Goal: Transaction & Acquisition: Purchase product/service

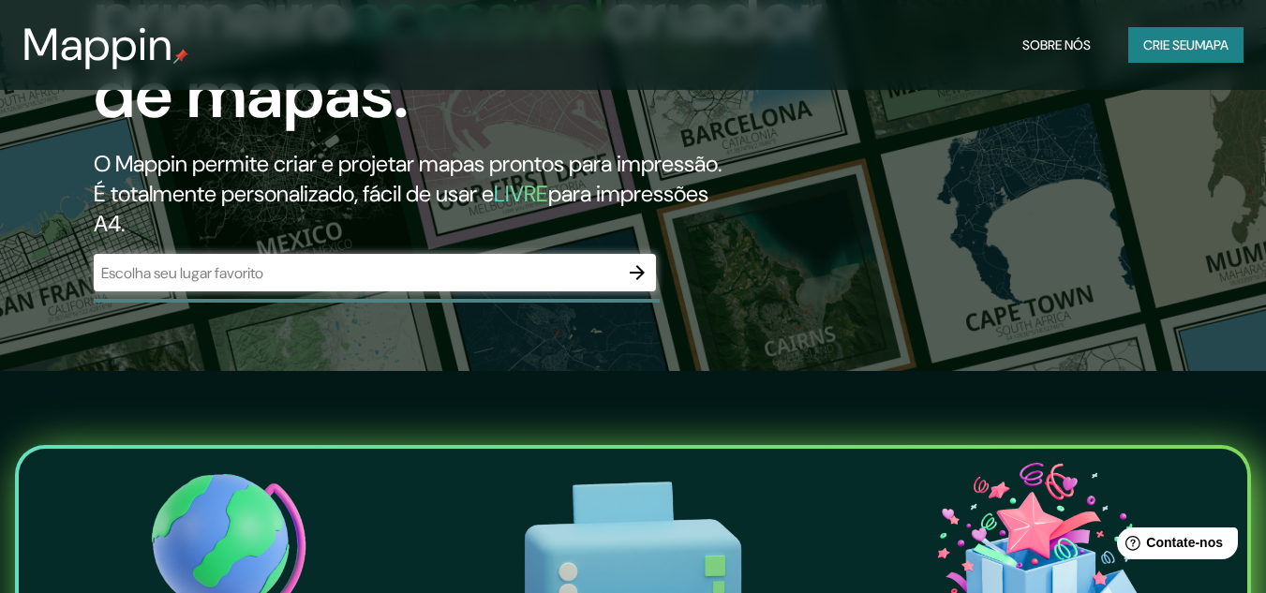
scroll to position [281, 0]
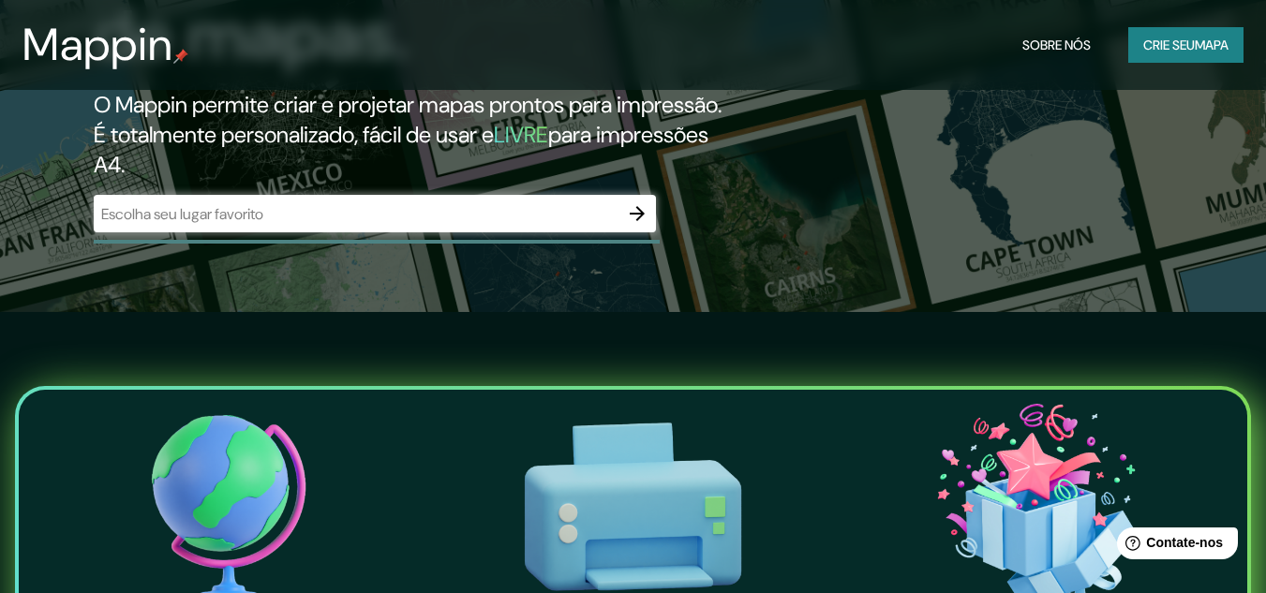
click at [262, 225] on input "text" at bounding box center [356, 214] width 525 height 22
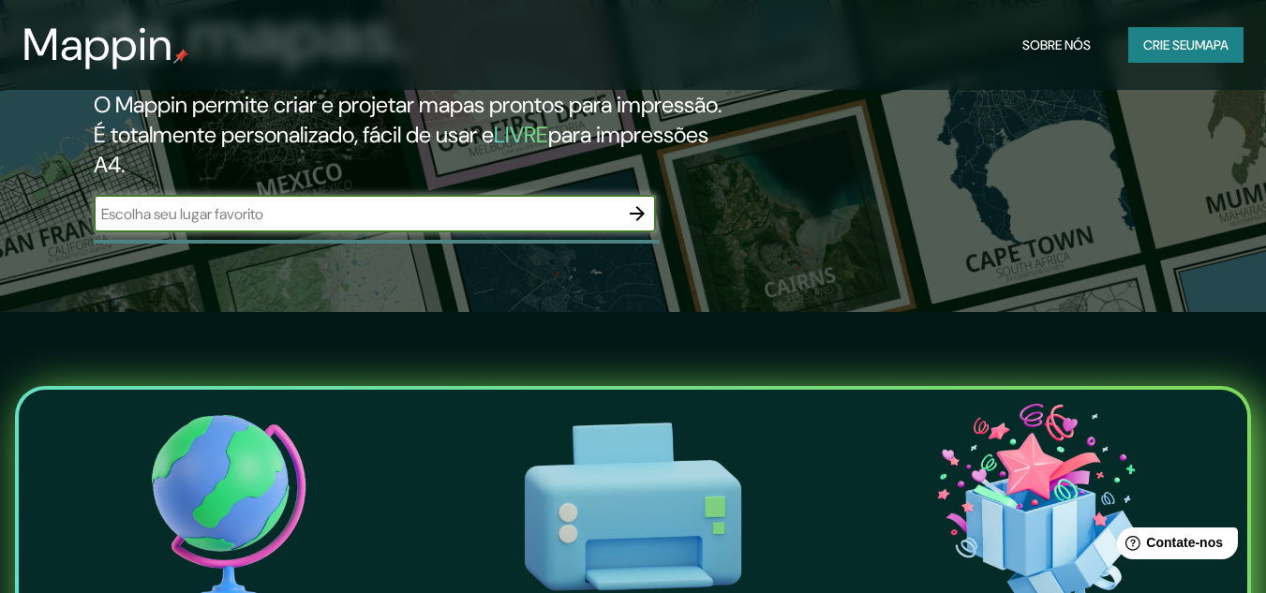
click at [298, 225] on input "text" at bounding box center [356, 214] width 525 height 22
type input "joinville"
click at [632, 225] on icon "button" at bounding box center [637, 213] width 22 height 22
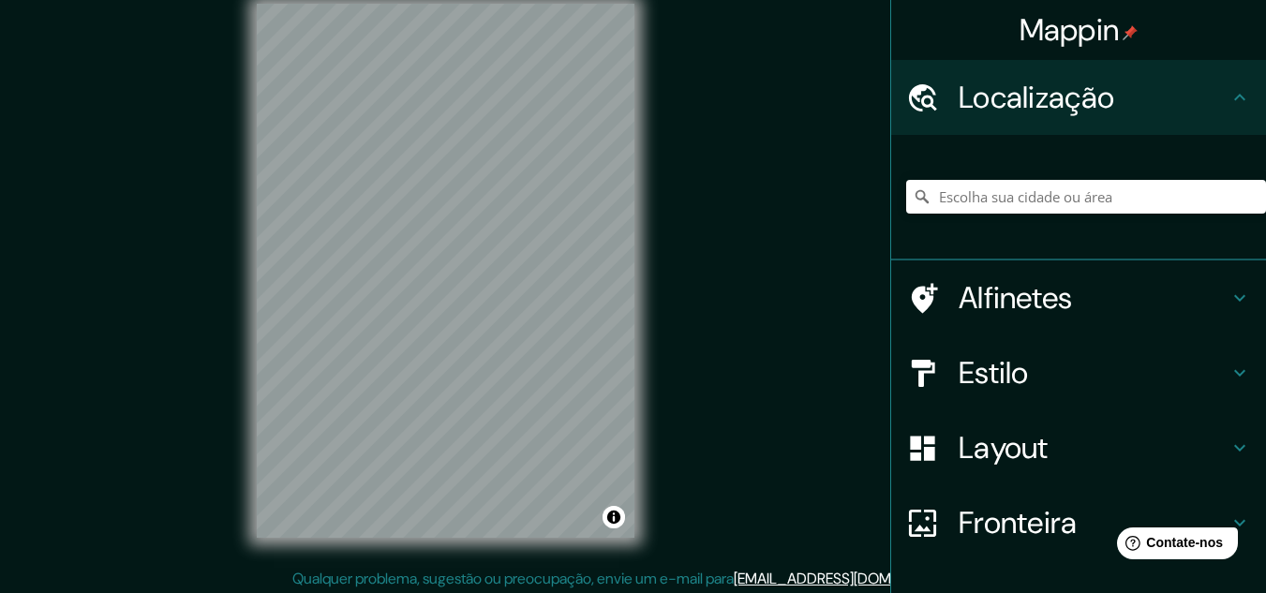
scroll to position [31, 0]
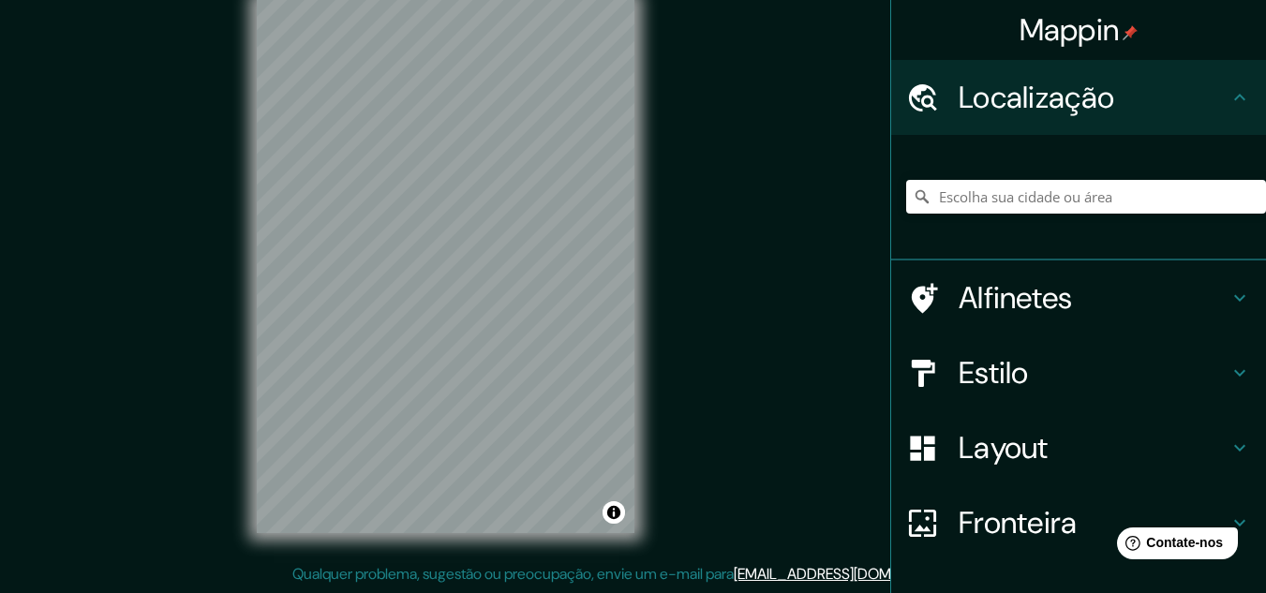
click at [251, 383] on div "© Mapbox © OpenStreetMap Improve this map" at bounding box center [446, 266] width 438 height 594
click at [1097, 184] on input "Escolha sua cidade ou área" at bounding box center [1086, 197] width 360 height 34
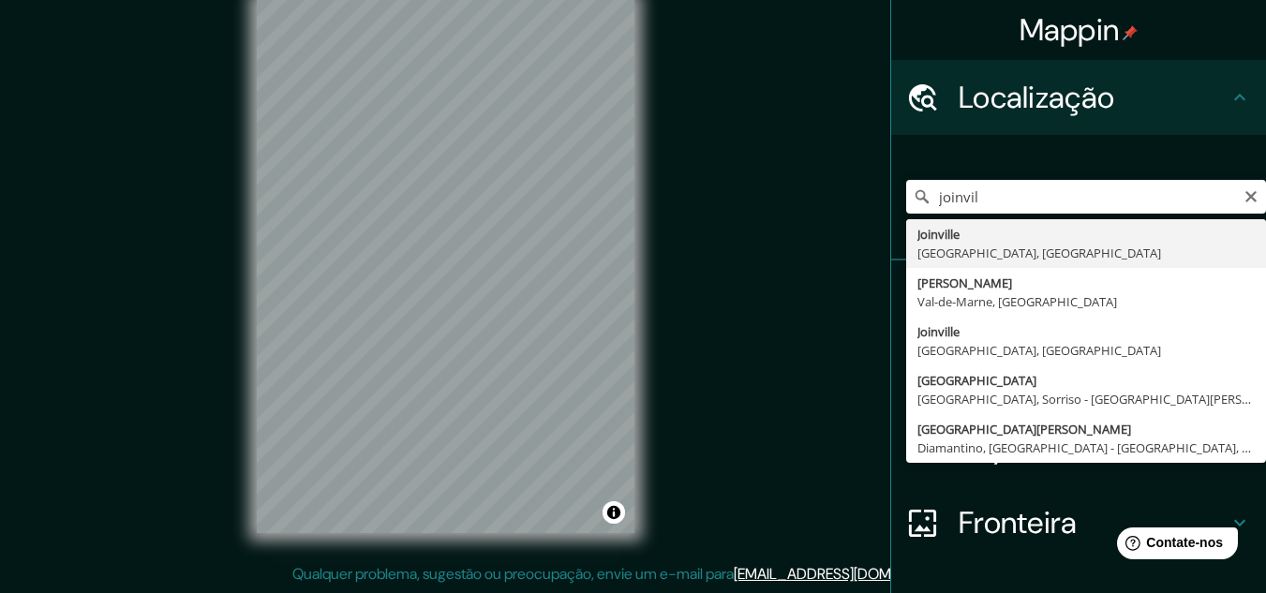
type input "[GEOGRAPHIC_DATA], [GEOGRAPHIC_DATA], [GEOGRAPHIC_DATA]"
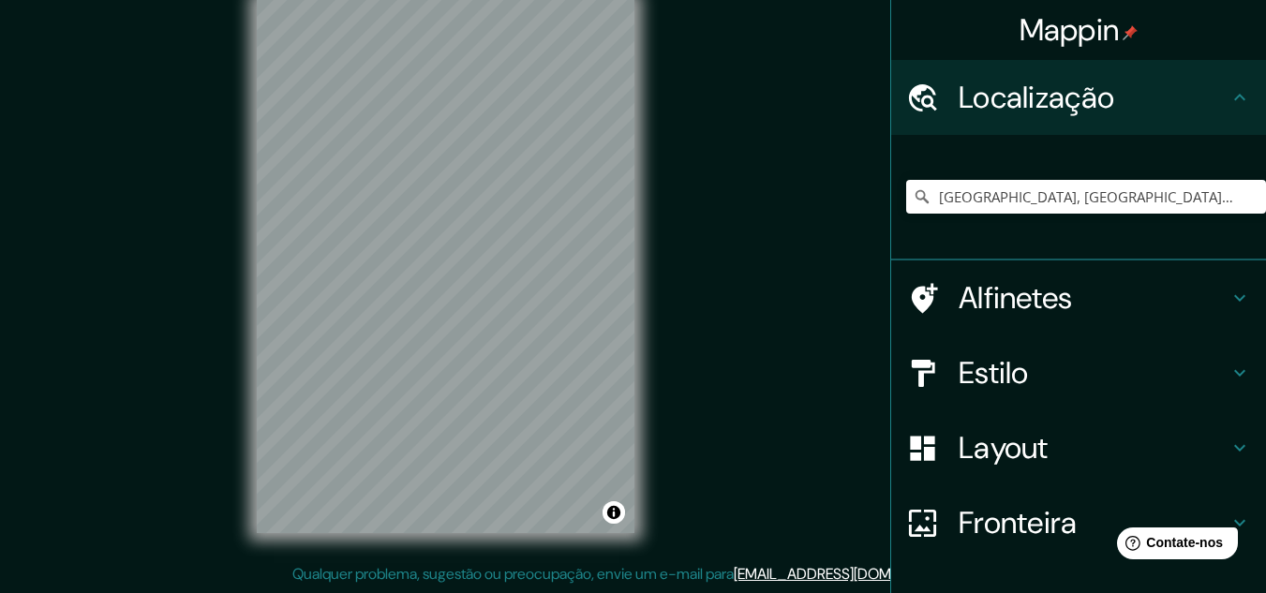
click at [1017, 438] on font "Layout" at bounding box center [1003, 447] width 90 height 39
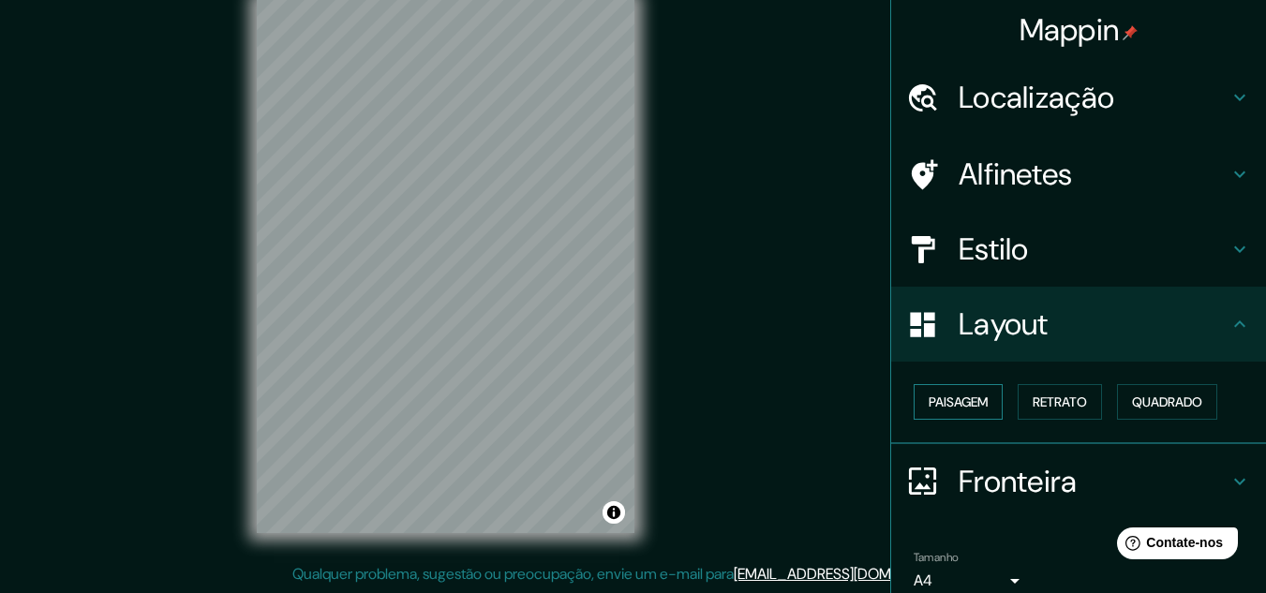
click at [935, 391] on font "Paisagem" at bounding box center [958, 402] width 59 height 24
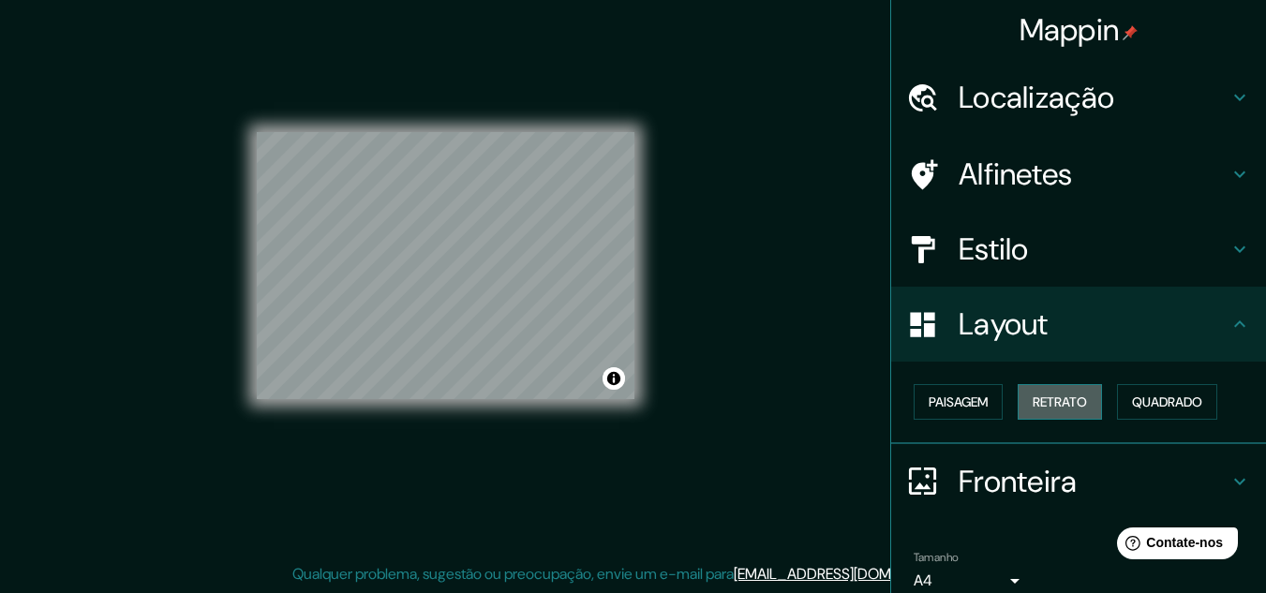
click at [1033, 402] on font "Retrato" at bounding box center [1060, 402] width 54 height 17
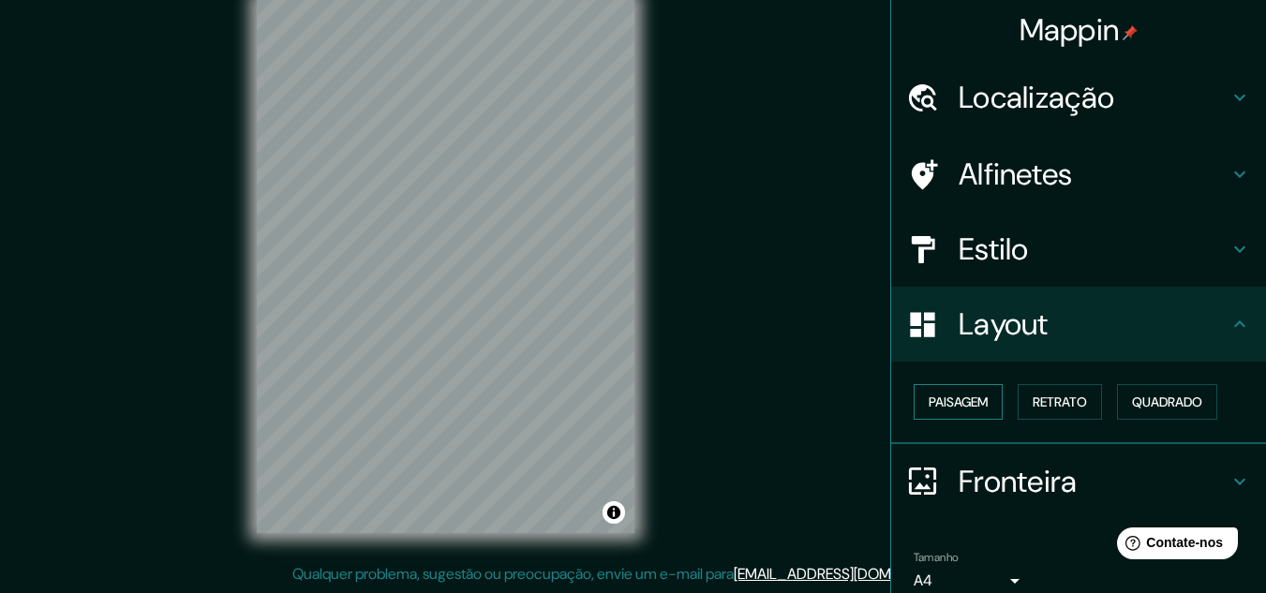
click at [981, 402] on button "Paisagem" at bounding box center [958, 402] width 89 height 36
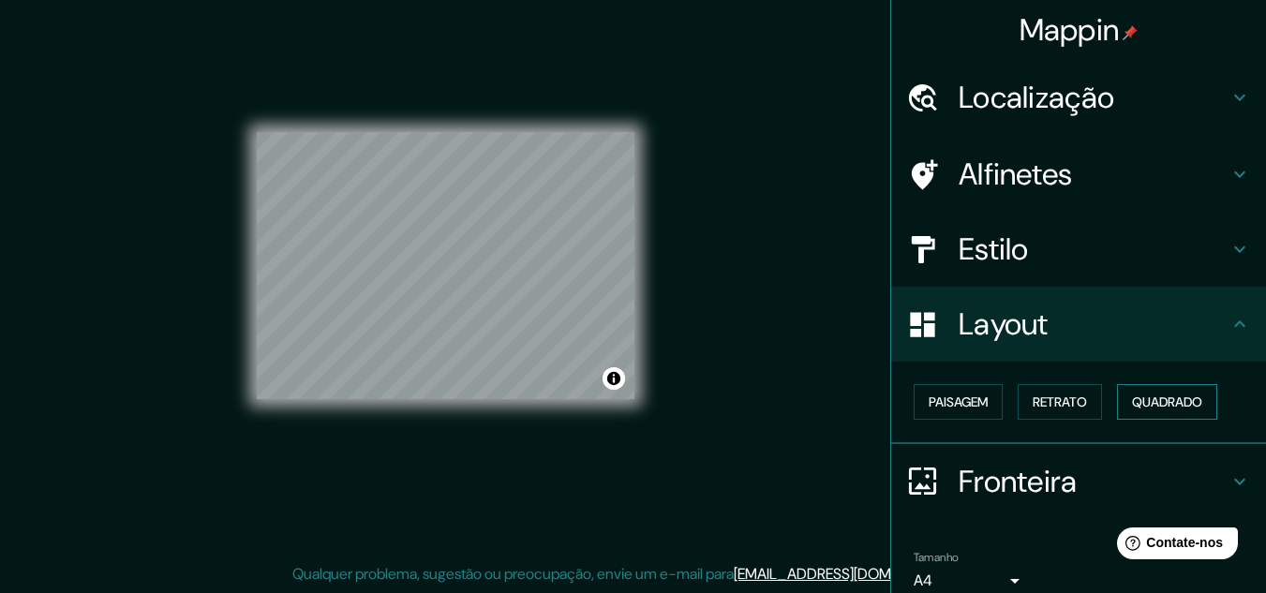
click at [1121, 404] on button "Quadrado" at bounding box center [1167, 402] width 100 height 36
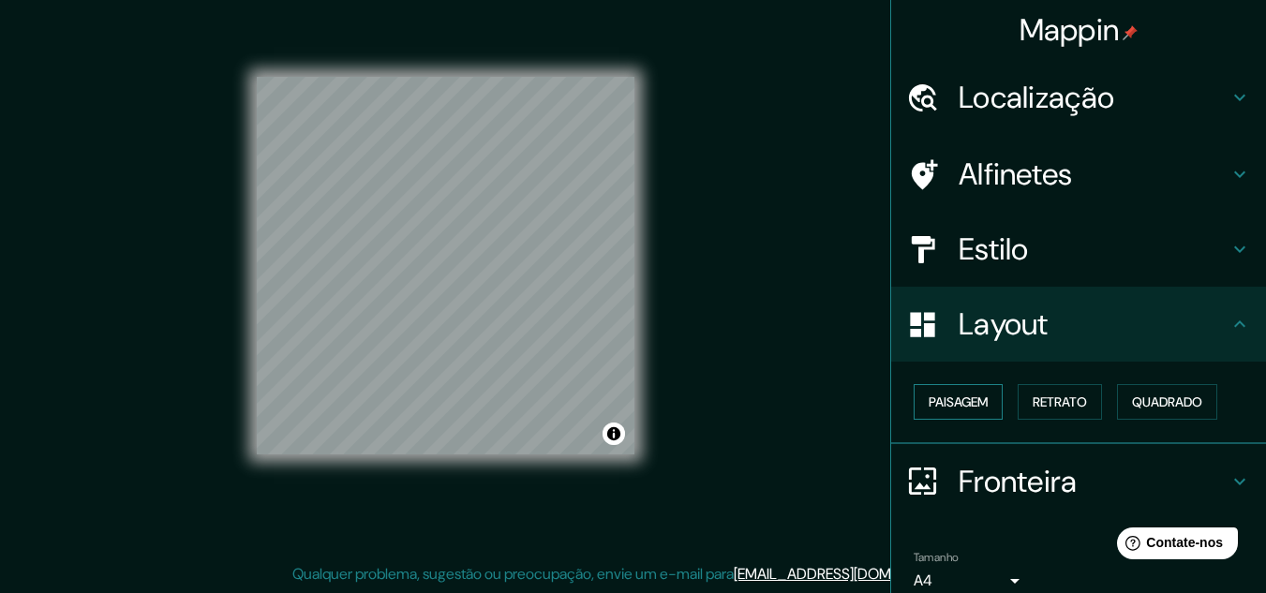
click at [939, 400] on font "Paisagem" at bounding box center [958, 402] width 59 height 17
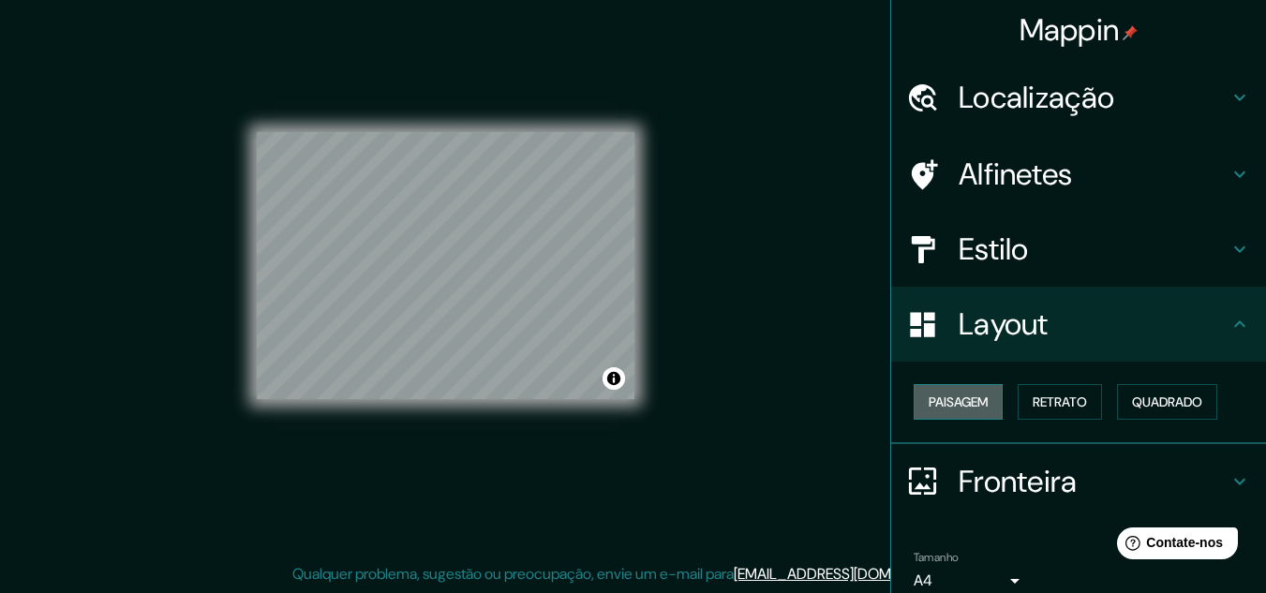
click at [971, 395] on font "Paisagem" at bounding box center [958, 402] width 59 height 17
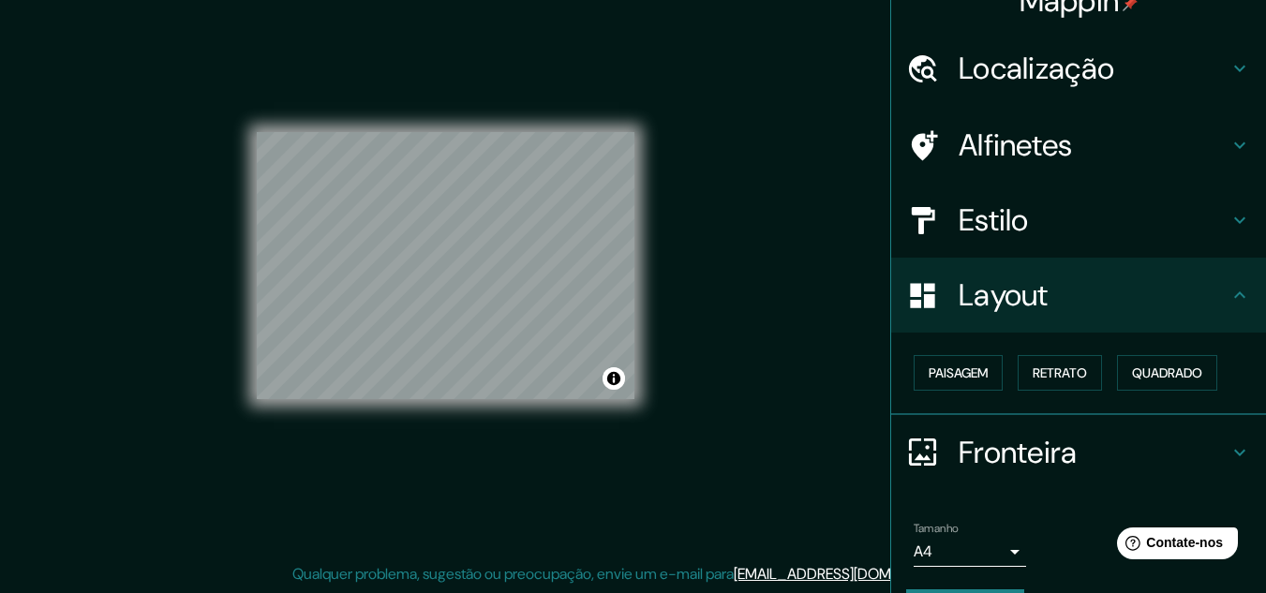
scroll to position [0, 0]
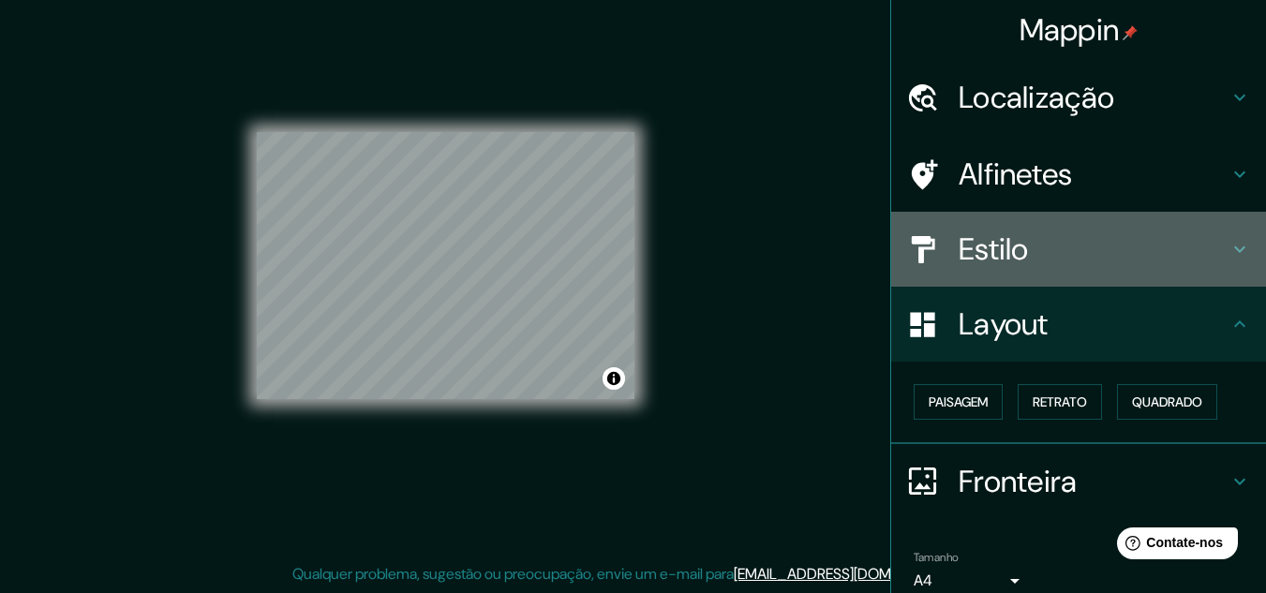
click at [985, 256] on font "Estilo" at bounding box center [993, 249] width 70 height 39
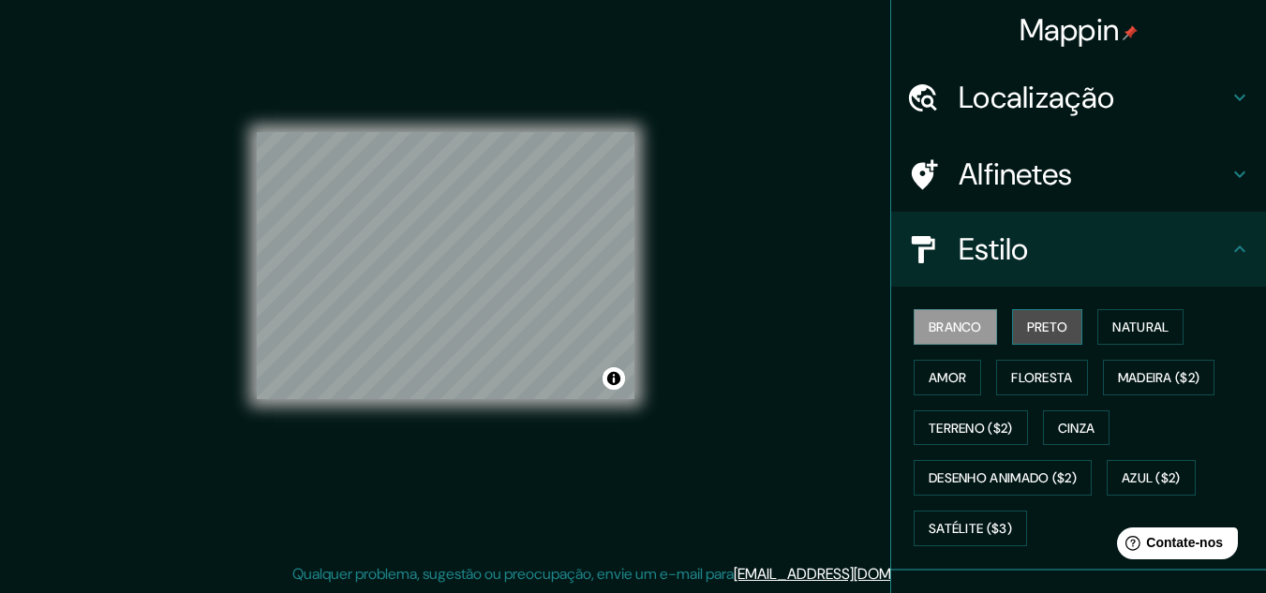
click at [1027, 327] on font "Preto" at bounding box center [1047, 327] width 41 height 17
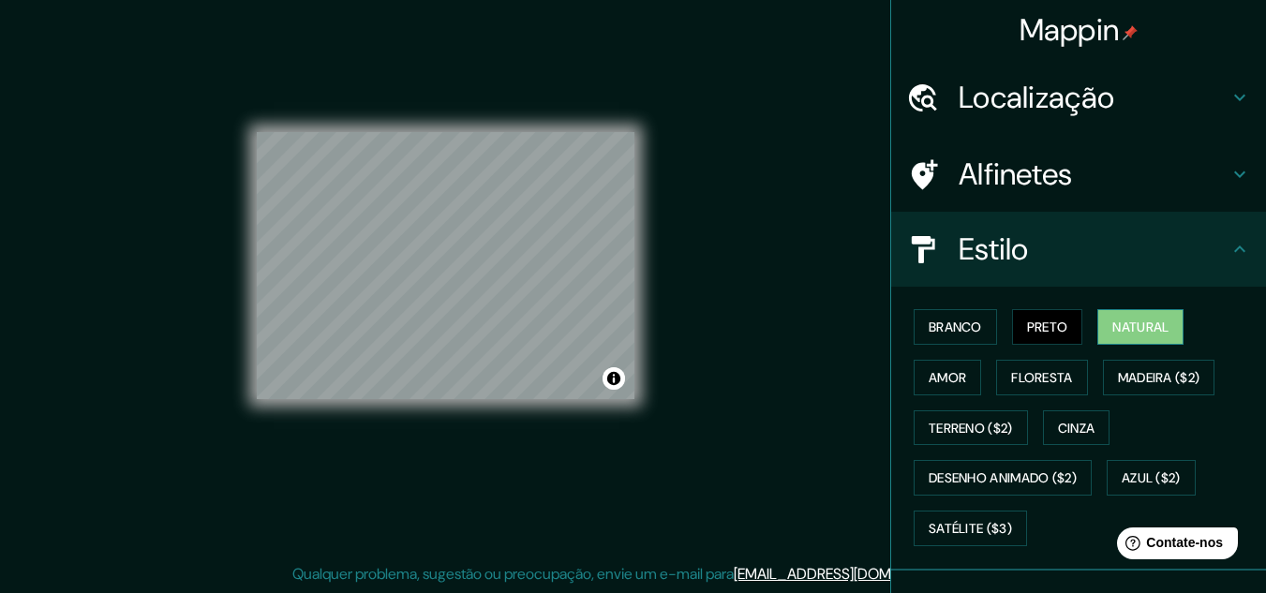
click at [1112, 318] on font "Natural" at bounding box center [1140, 327] width 56 height 24
click at [940, 378] on font "Amor" at bounding box center [947, 377] width 37 height 17
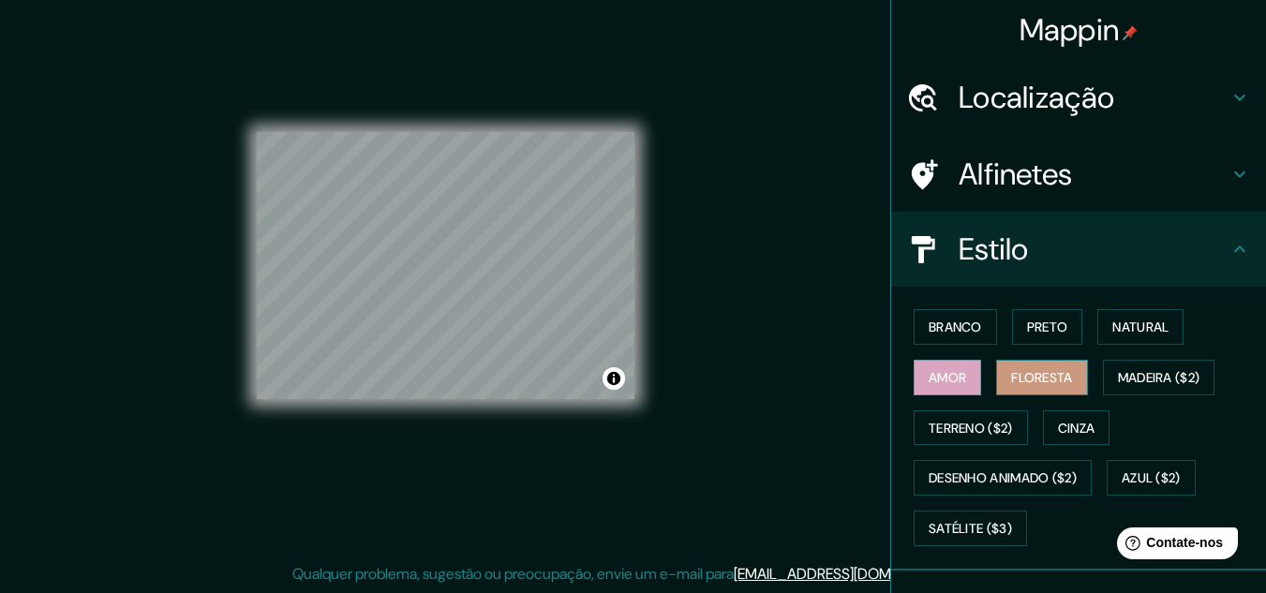
click at [1041, 379] on font "Floresta" at bounding box center [1041, 377] width 61 height 17
click at [1143, 376] on font "Madeira ($2)" at bounding box center [1159, 377] width 82 height 17
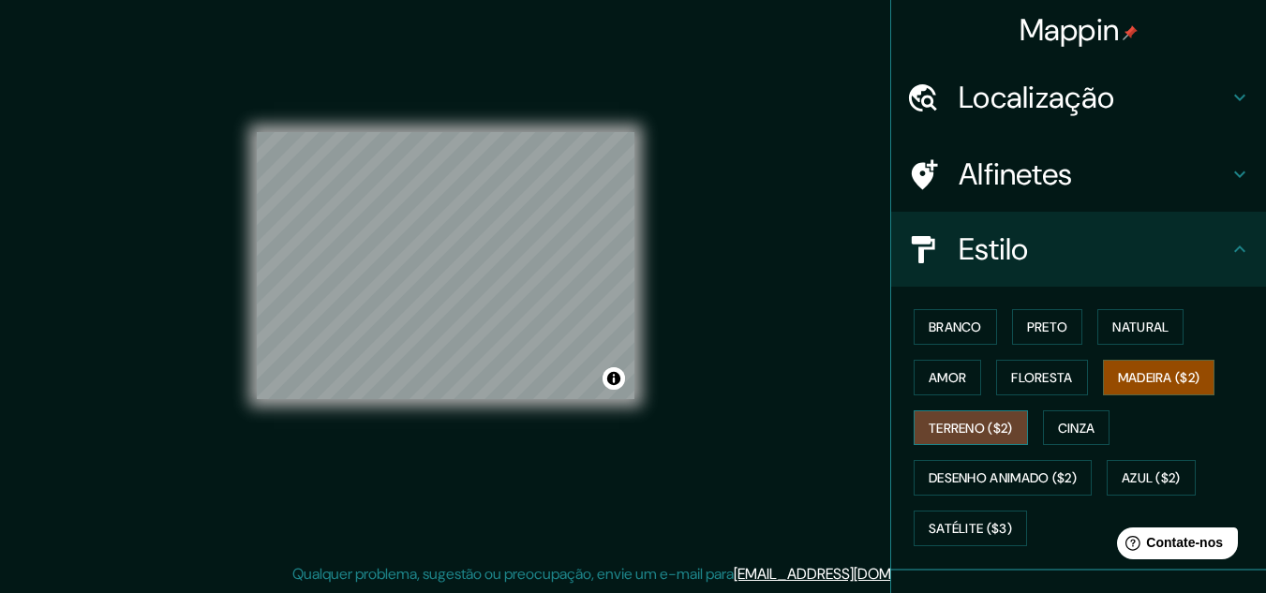
click at [951, 434] on font "Terreno ($2)" at bounding box center [971, 428] width 84 height 17
click at [1060, 430] on font "Cinza" at bounding box center [1076, 428] width 37 height 17
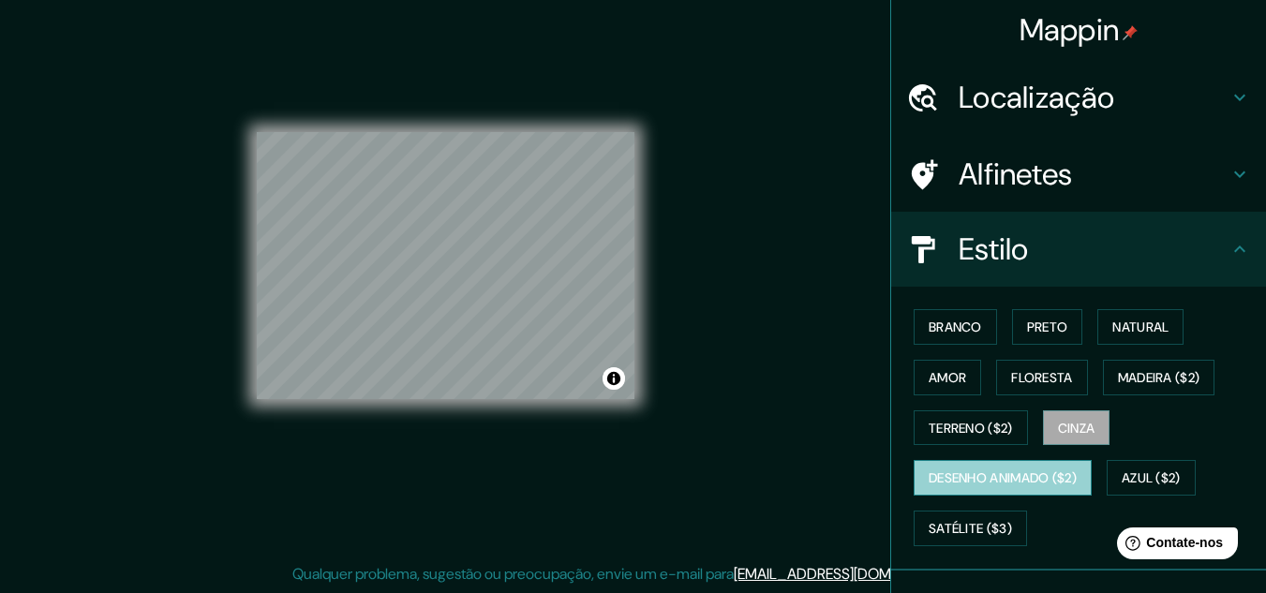
click at [1006, 475] on font "Desenho animado ($2)" at bounding box center [1003, 478] width 148 height 17
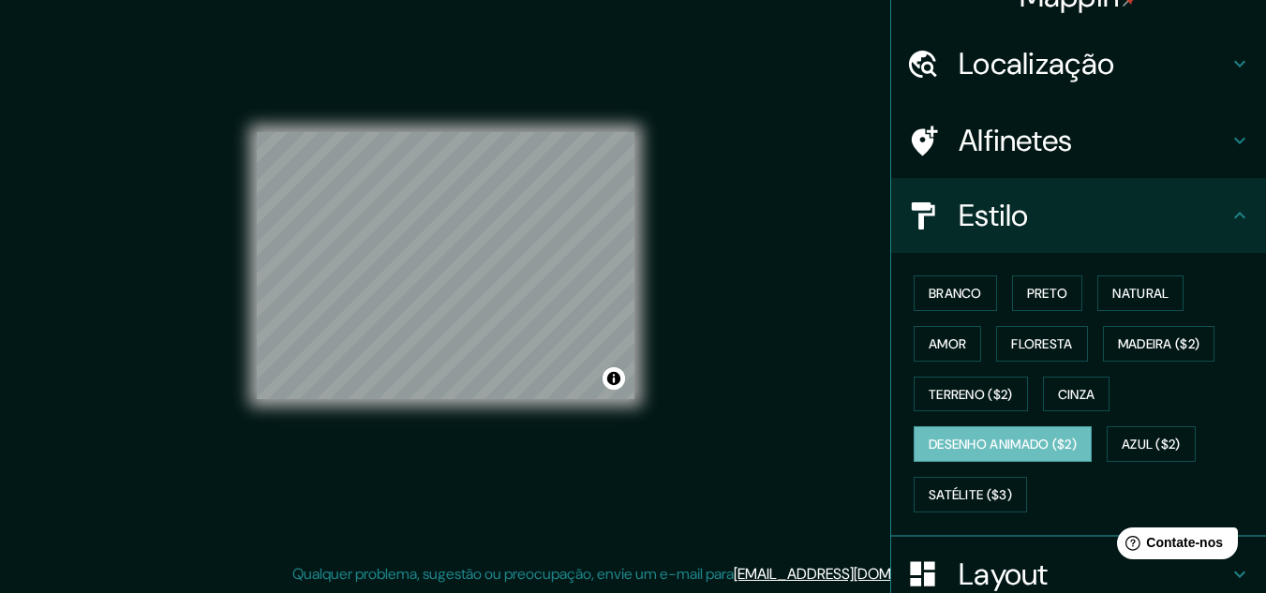
scroll to position [94, 0]
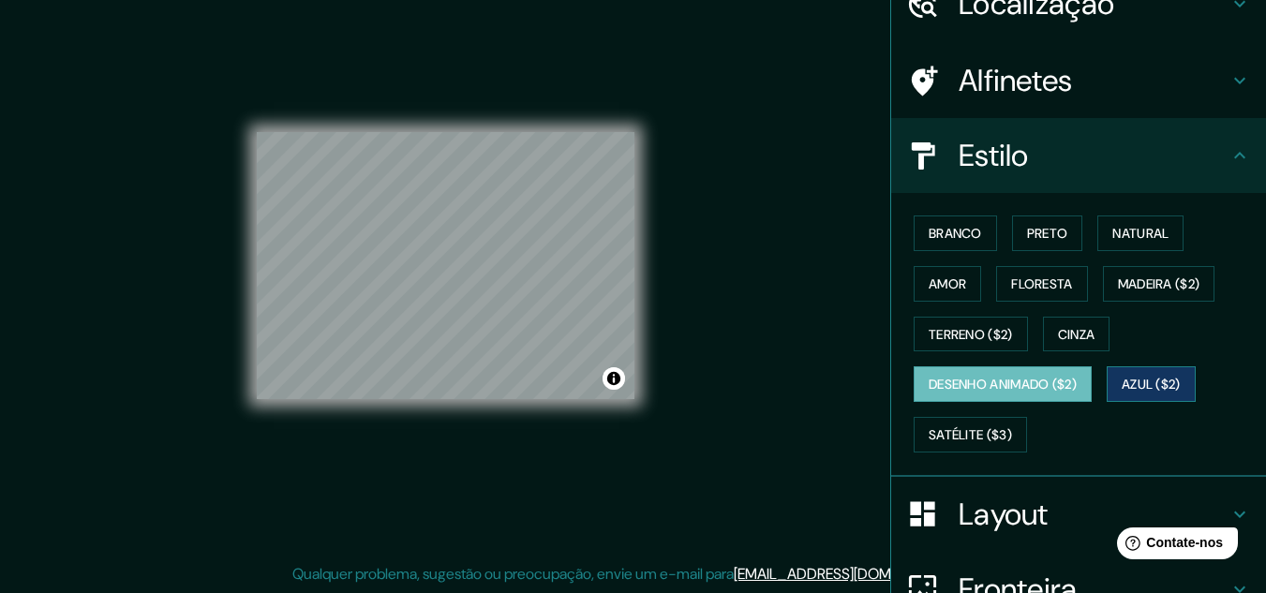
click at [1154, 392] on font "Azul ($2)" at bounding box center [1151, 385] width 59 height 17
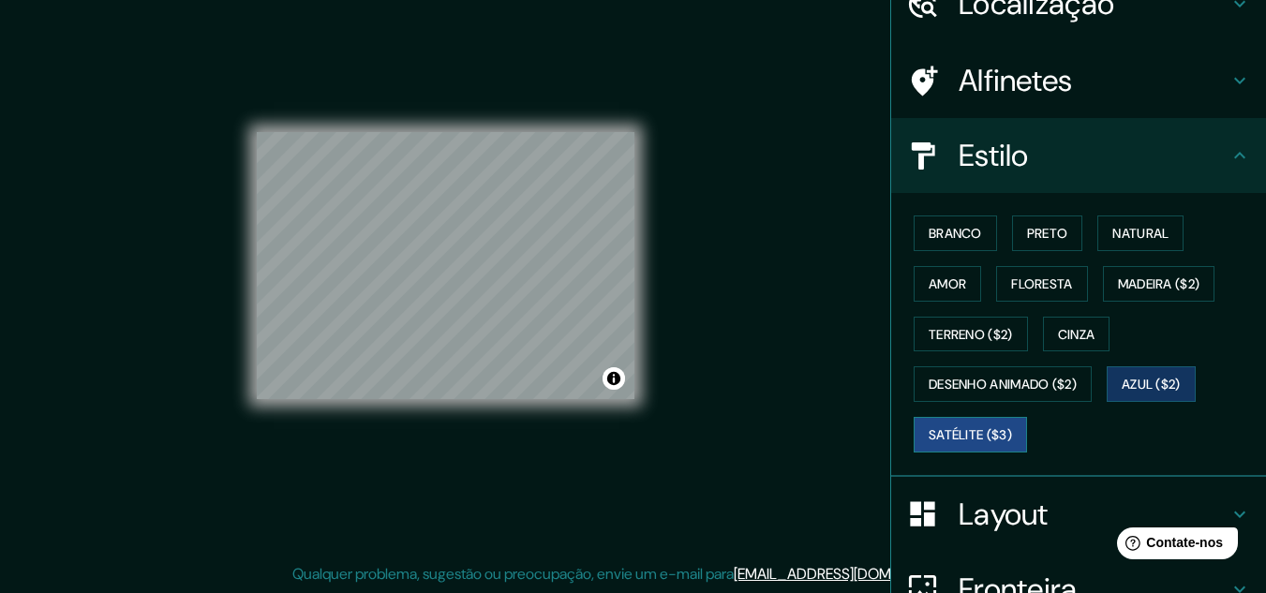
click at [986, 429] on font "Satélite ($3)" at bounding box center [970, 434] width 83 height 17
click at [616, 63] on div "© Mapbox © OpenStreetMap Improve this map © Maxar" at bounding box center [446, 266] width 378 height 534
click at [943, 229] on font "Branco" at bounding box center [955, 233] width 53 height 17
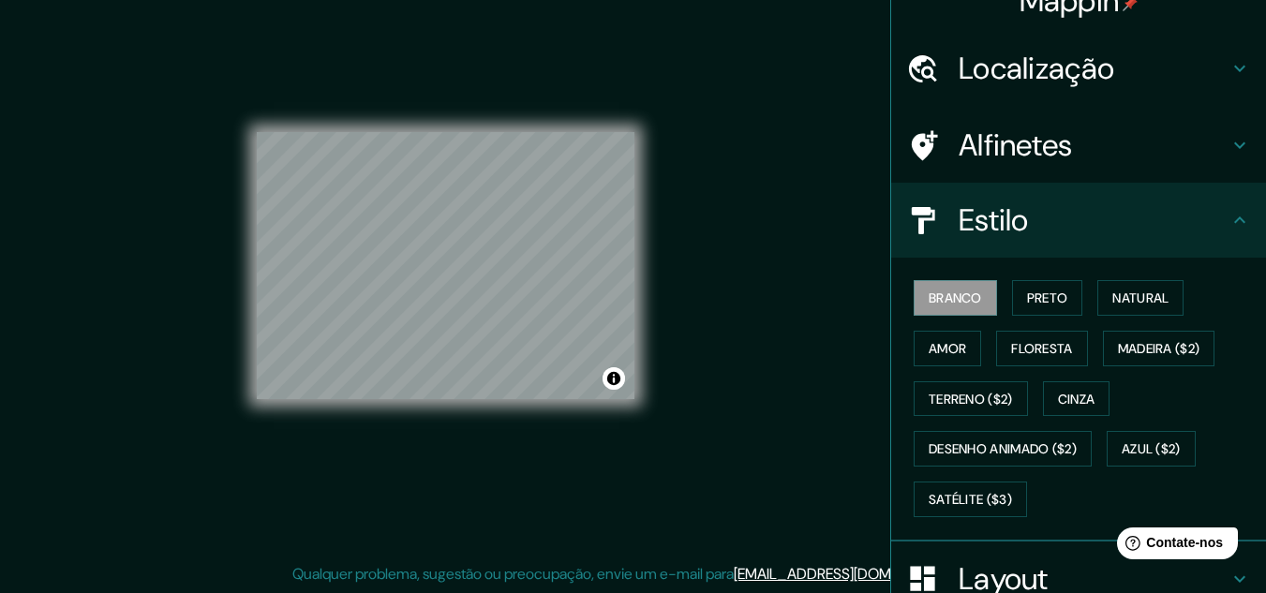
scroll to position [0, 0]
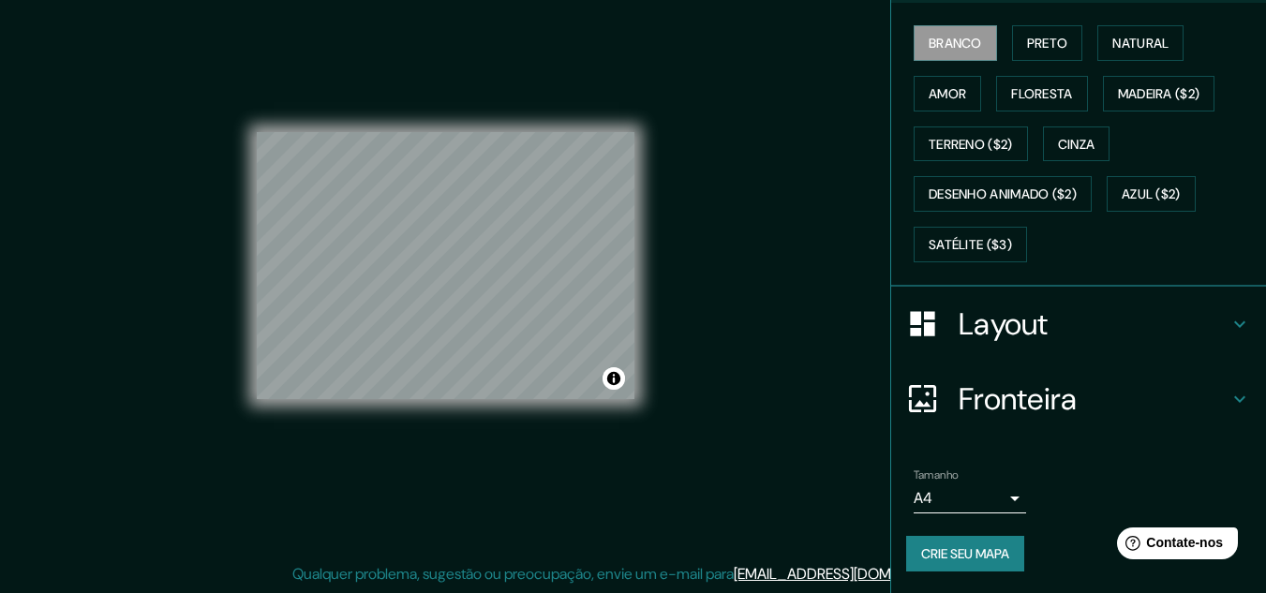
click at [1005, 313] on font "Layout" at bounding box center [1003, 324] width 90 height 39
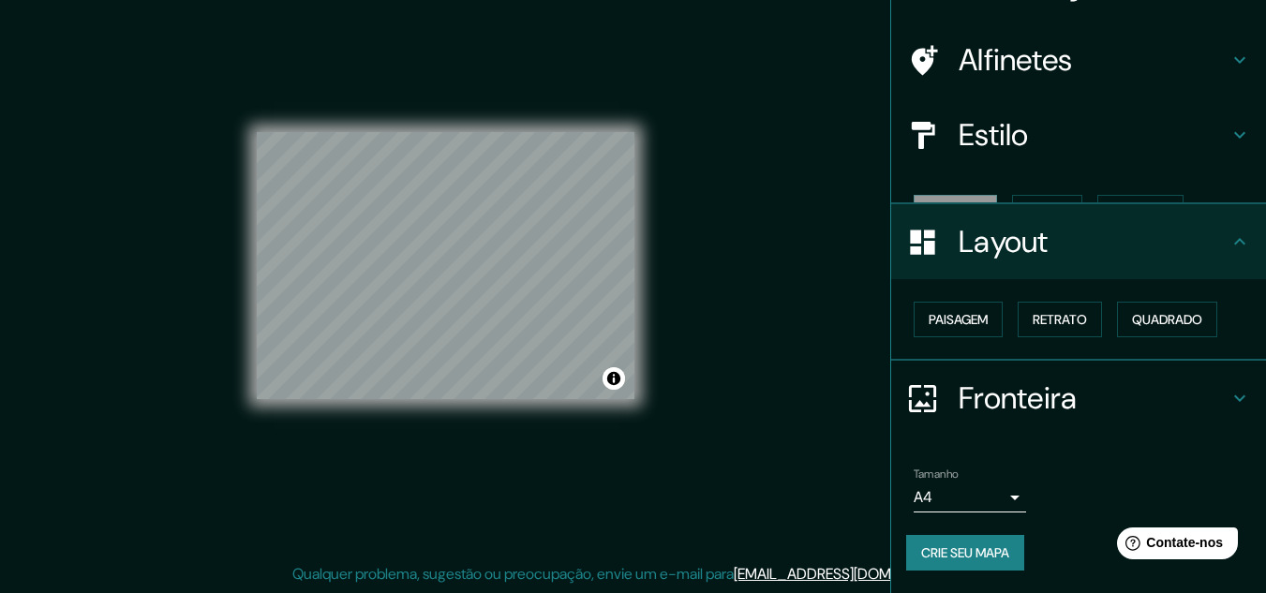
scroll to position [82, 0]
